Goal: Task Accomplishment & Management: Use online tool/utility

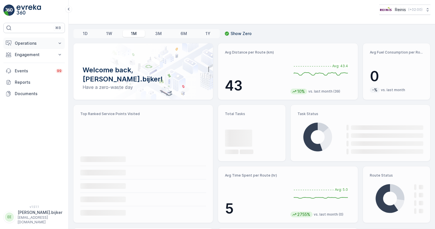
click at [33, 40] on button "Operations" at bounding box center [34, 43] width 62 height 11
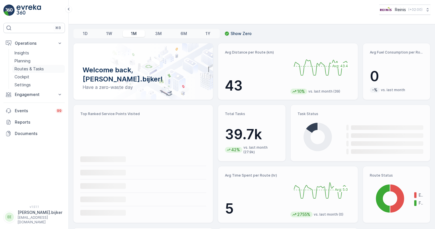
click at [30, 67] on p "Routes & Tasks" at bounding box center [29, 69] width 29 height 6
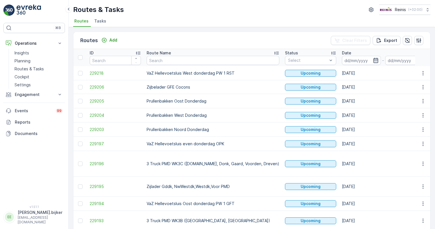
click at [373, 60] on icon "button" at bounding box center [376, 61] width 6 height 6
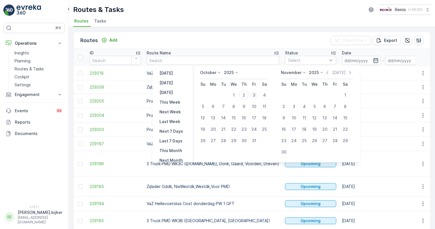
click at [256, 95] on div "3" at bounding box center [254, 95] width 9 height 9
type input "[DATE]"
click at [256, 95] on div "3" at bounding box center [254, 95] width 9 height 9
type input "[DATE]"
click at [256, 95] on div "3" at bounding box center [254, 95] width 9 height 9
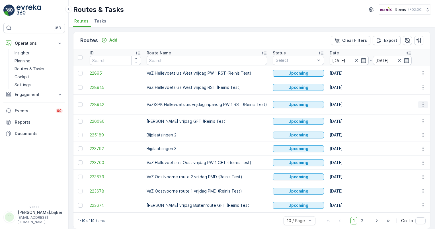
click at [423, 103] on icon "button" at bounding box center [424, 105] width 6 height 6
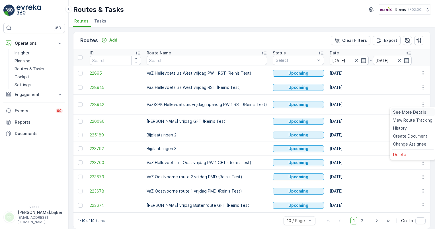
click at [420, 112] on span "See More Details" at bounding box center [409, 112] width 33 height 6
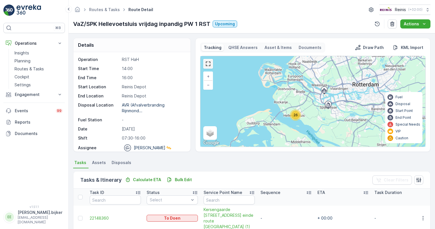
click at [209, 62] on link at bounding box center [208, 64] width 9 height 9
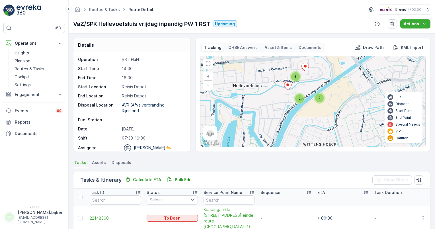
click at [207, 68] on div at bounding box center [208, 64] width 10 height 10
click at [207, 63] on link at bounding box center [208, 64] width 9 height 9
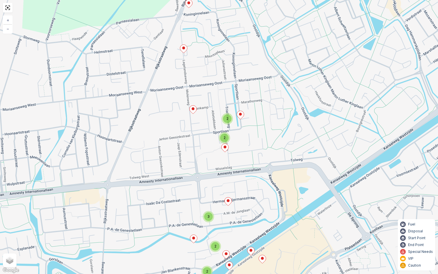
drag, startPoint x: 190, startPoint y: 54, endPoint x: 199, endPoint y: 153, distance: 100.1
click at [199, 153] on div "2 2 3 2 2 + − Satellite Roadmap Terrain Hybrid Leaflet Keyboard shortcuts Map D…" at bounding box center [219, 137] width 438 height 274
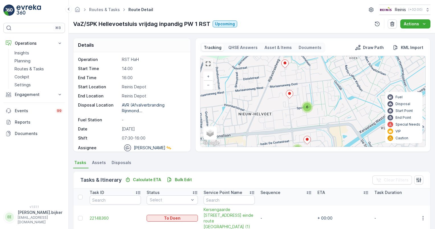
click at [208, 63] on link at bounding box center [208, 64] width 9 height 9
click at [209, 63] on link at bounding box center [208, 64] width 9 height 9
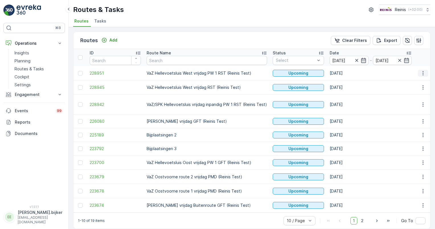
click at [423, 72] on icon "button" at bounding box center [424, 73] width 6 height 6
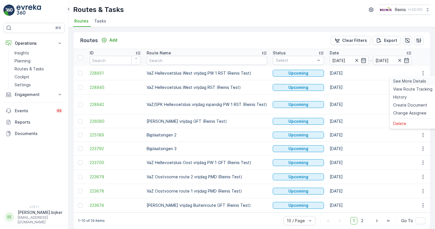
click at [416, 82] on span "See More Details" at bounding box center [409, 81] width 33 height 6
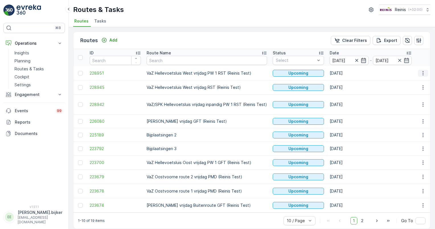
click at [422, 72] on icon "button" at bounding box center [424, 73] width 6 height 6
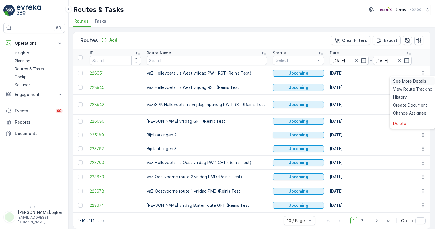
click at [414, 83] on span "See More Details" at bounding box center [409, 81] width 33 height 6
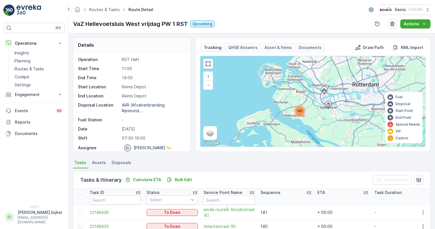
click at [209, 64] on link at bounding box center [208, 64] width 9 height 9
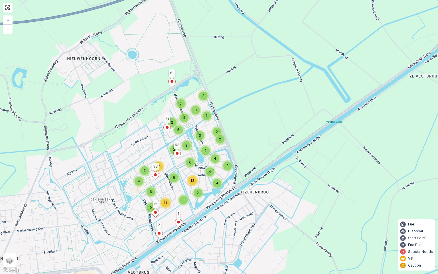
click at [181, 125] on div "5" at bounding box center [178, 129] width 11 height 11
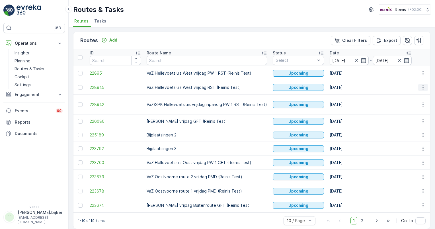
click at [425, 86] on icon "button" at bounding box center [424, 88] width 6 height 6
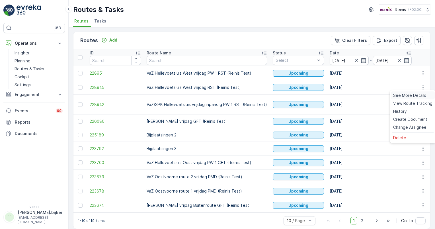
click at [415, 95] on span "See More Details" at bounding box center [409, 96] width 33 height 6
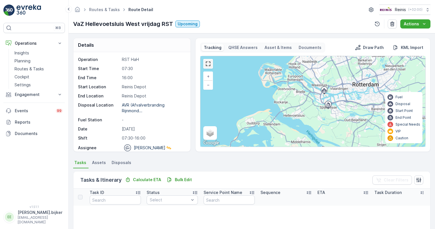
click at [207, 63] on link at bounding box center [208, 64] width 9 height 9
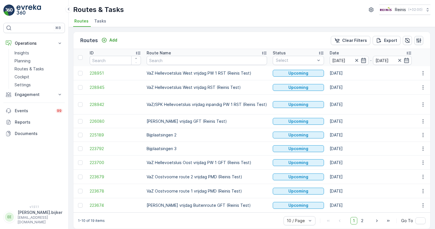
click at [417, 40] on icon "button" at bounding box center [419, 40] width 5 height 5
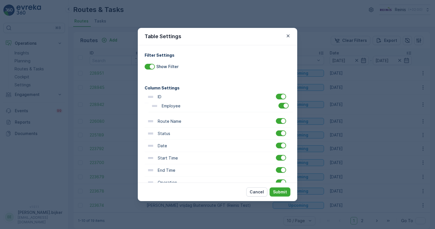
drag, startPoint x: 149, startPoint y: 152, endPoint x: 153, endPoint y: 105, distance: 47.5
click at [153, 105] on div "ID Route Name Status Date Start Time End Time Operation Performance Shift Vehic…" at bounding box center [218, 207] width 146 height 233
click at [280, 194] on p "Submit" at bounding box center [280, 192] width 14 height 6
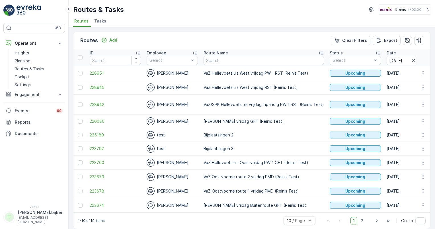
scroll to position [6, 0]
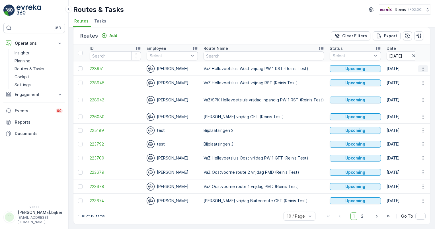
click at [421, 66] on icon "button" at bounding box center [424, 69] width 6 height 6
click at [408, 75] on span "See More Details" at bounding box center [409, 75] width 33 height 6
click at [419, 115] on button "button" at bounding box center [423, 116] width 10 height 7
click at [415, 119] on div "See More Details" at bounding box center [413, 123] width 44 height 8
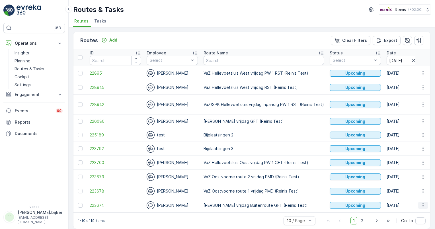
click at [423, 203] on icon "button" at bounding box center [424, 206] width 6 height 6
click at [417, 152] on span "See More Details" at bounding box center [409, 153] width 33 height 6
click at [423, 121] on icon "button" at bounding box center [424, 122] width 6 height 6
click at [414, 130] on span "See More Details" at bounding box center [409, 129] width 33 height 6
click at [421, 160] on icon "button" at bounding box center [424, 163] width 6 height 6
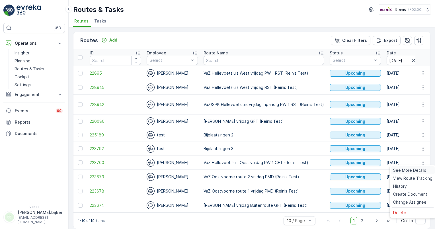
click at [416, 170] on span "See More Details" at bounding box center [409, 171] width 33 height 6
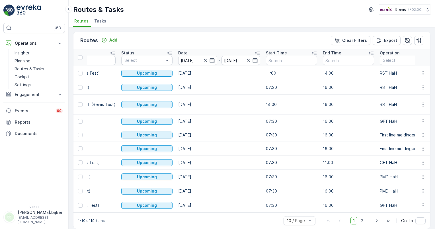
scroll to position [0, 209]
click at [71, 8] on icon at bounding box center [69, 9] width 6 height 7
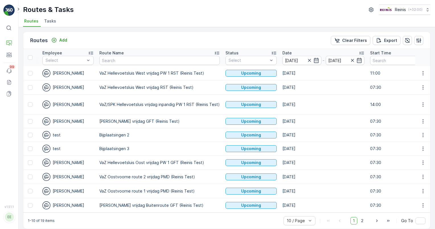
scroll to position [0, 0]
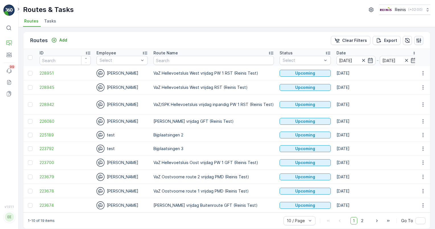
click at [417, 42] on icon "button" at bounding box center [419, 41] width 6 height 6
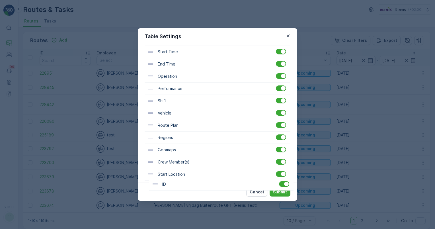
scroll to position [147, 0]
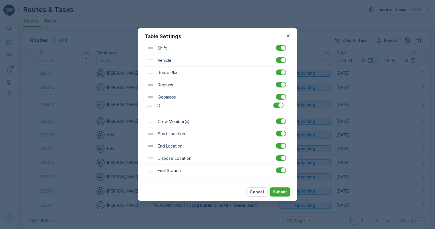
drag, startPoint x: 149, startPoint y: 99, endPoint x: 148, endPoint y: 110, distance: 11.2
click at [148, 110] on div "ID Employee Route Name Status Date Start Time End Time Operation Performance Sh…" at bounding box center [218, 60] width 146 height 233
click at [278, 190] on p "Submit" at bounding box center [280, 192] width 14 height 6
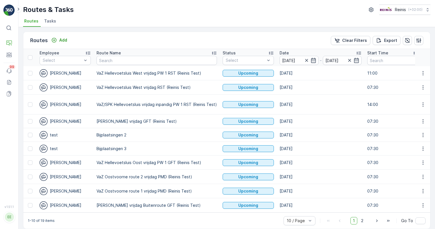
scroll to position [0, 0]
click at [427, 87] on button "button" at bounding box center [423, 87] width 10 height 7
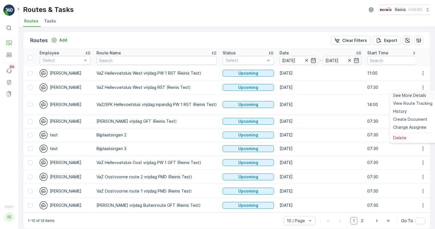
click at [413, 95] on span "See More Details" at bounding box center [409, 96] width 33 height 6
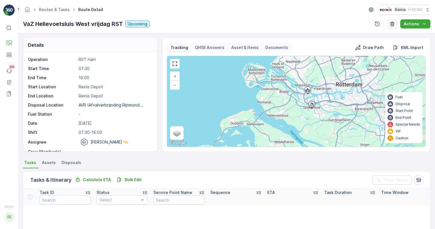
click at [179, 70] on div "+ − Satellite Roadmap Terrain Hybrid Leaflet Keyboard shortcuts Map Data Map da…" at bounding box center [296, 101] width 258 height 91
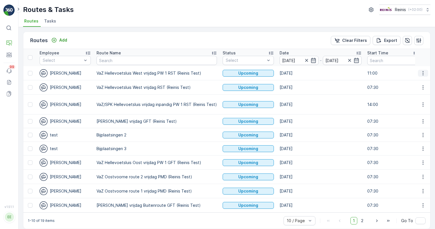
click at [423, 72] on icon "button" at bounding box center [424, 73] width 6 height 6
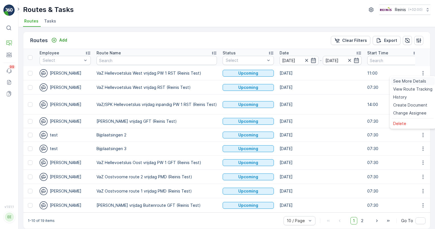
click at [417, 83] on span "See More Details" at bounding box center [409, 81] width 33 height 6
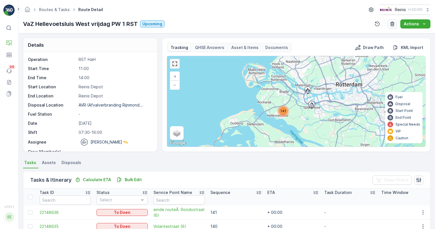
click at [175, 67] on link at bounding box center [175, 64] width 9 height 9
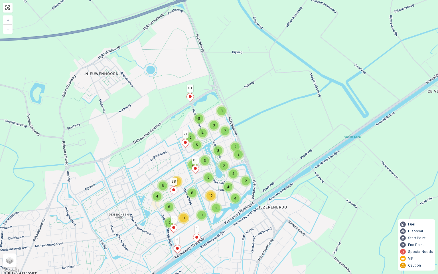
drag, startPoint x: 195, startPoint y: 163, endPoint x: 195, endPoint y: 121, distance: 42.2
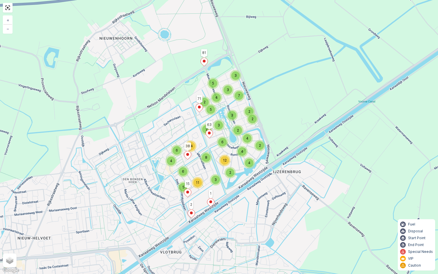
drag, startPoint x: 195, startPoint y: 121, endPoint x: 272, endPoint y: 39, distance: 112.5
click at [272, 39] on div "2 4 4 4 2 2 3 12 8 2 2 3 3 2 6 3 2 5 5 4 3 7 11 5 6 14 6 4 81 2 1 63 71 15 38 +…" at bounding box center [219, 137] width 438 height 274
